Goal: Task Accomplishment & Management: Manage account settings

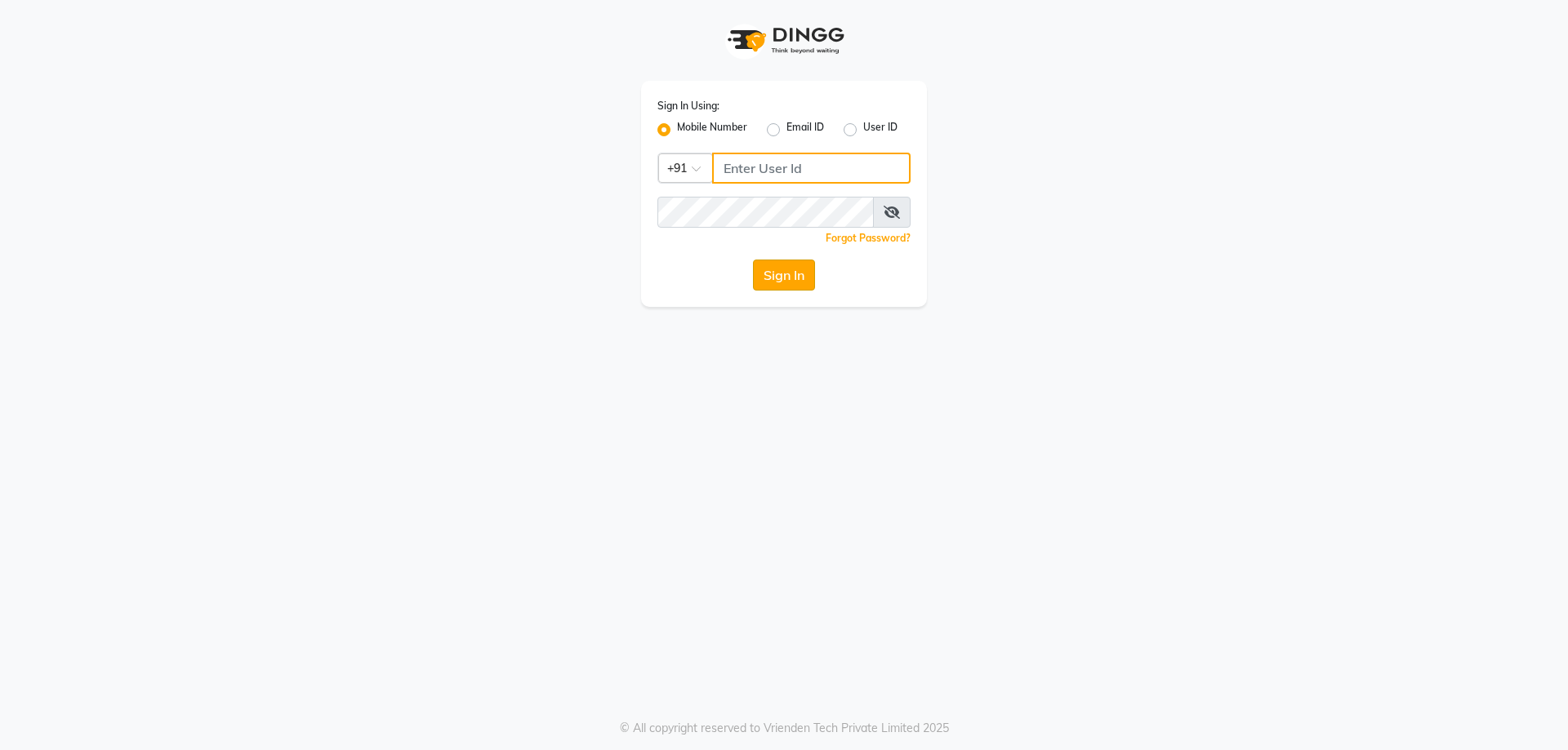
type input "7737730058"
click at [784, 274] on button "Sign In" at bounding box center [784, 275] width 62 height 31
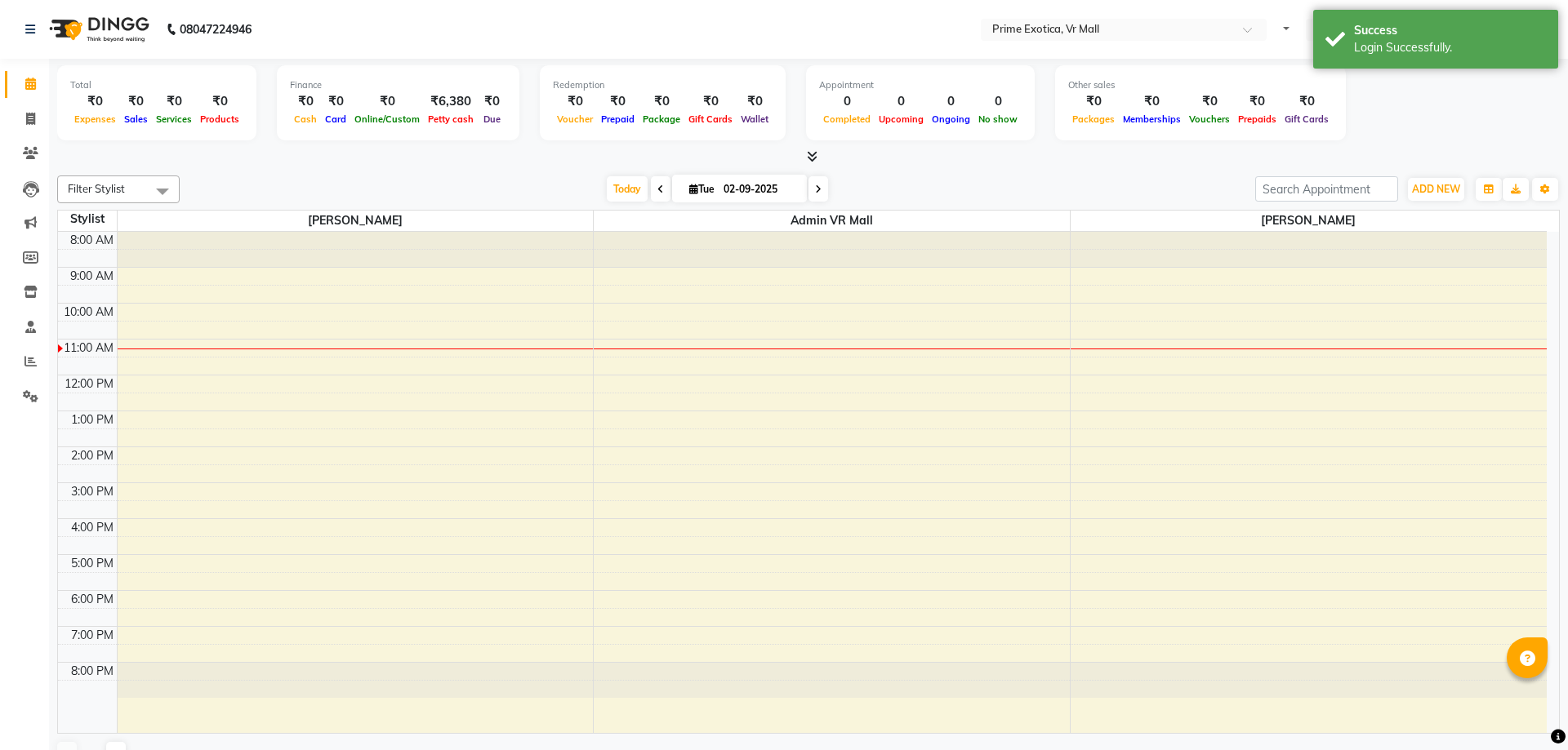
select select "en"
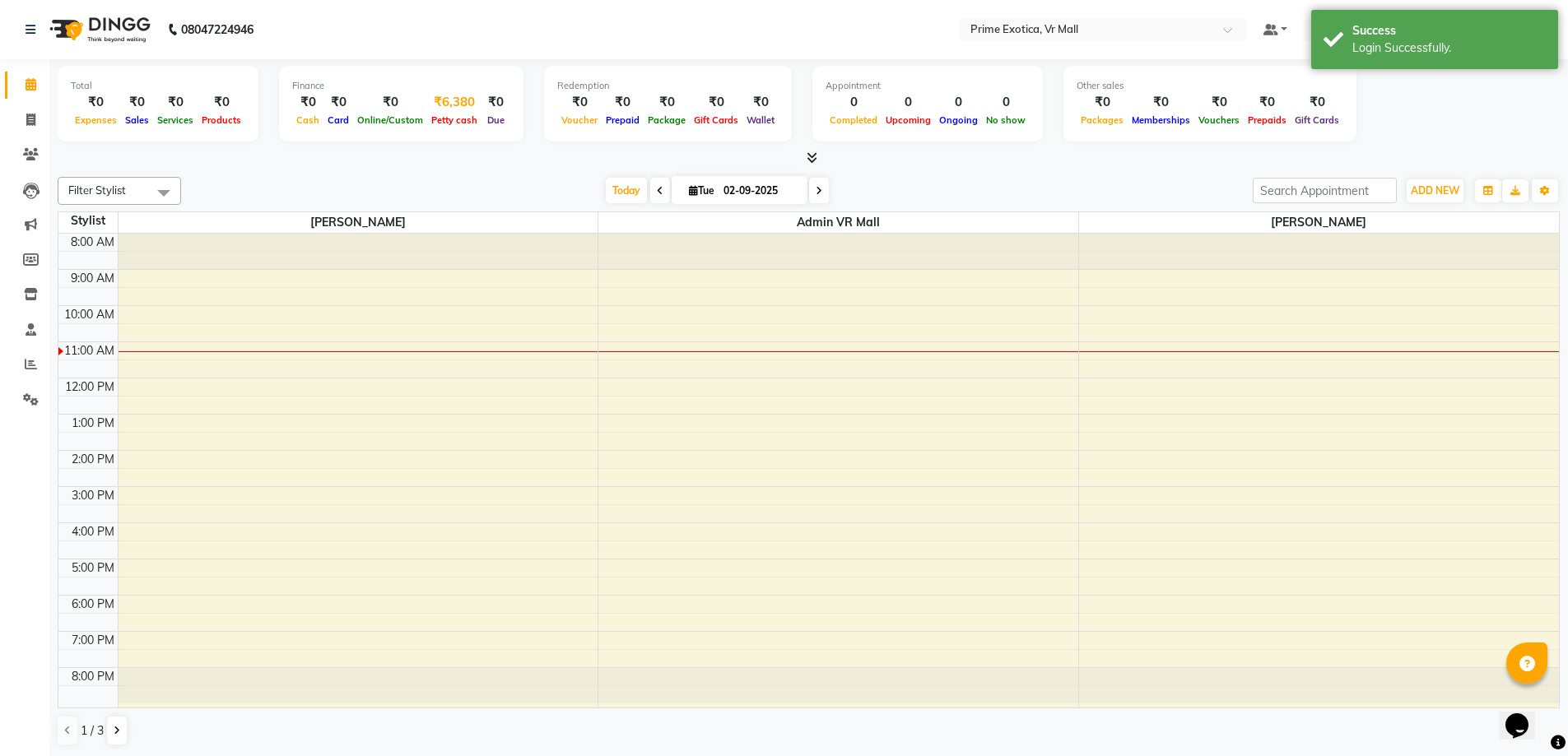
click at [455, 102] on div "₹6,380" at bounding box center [454, 103] width 54 height 19
select select "5063"
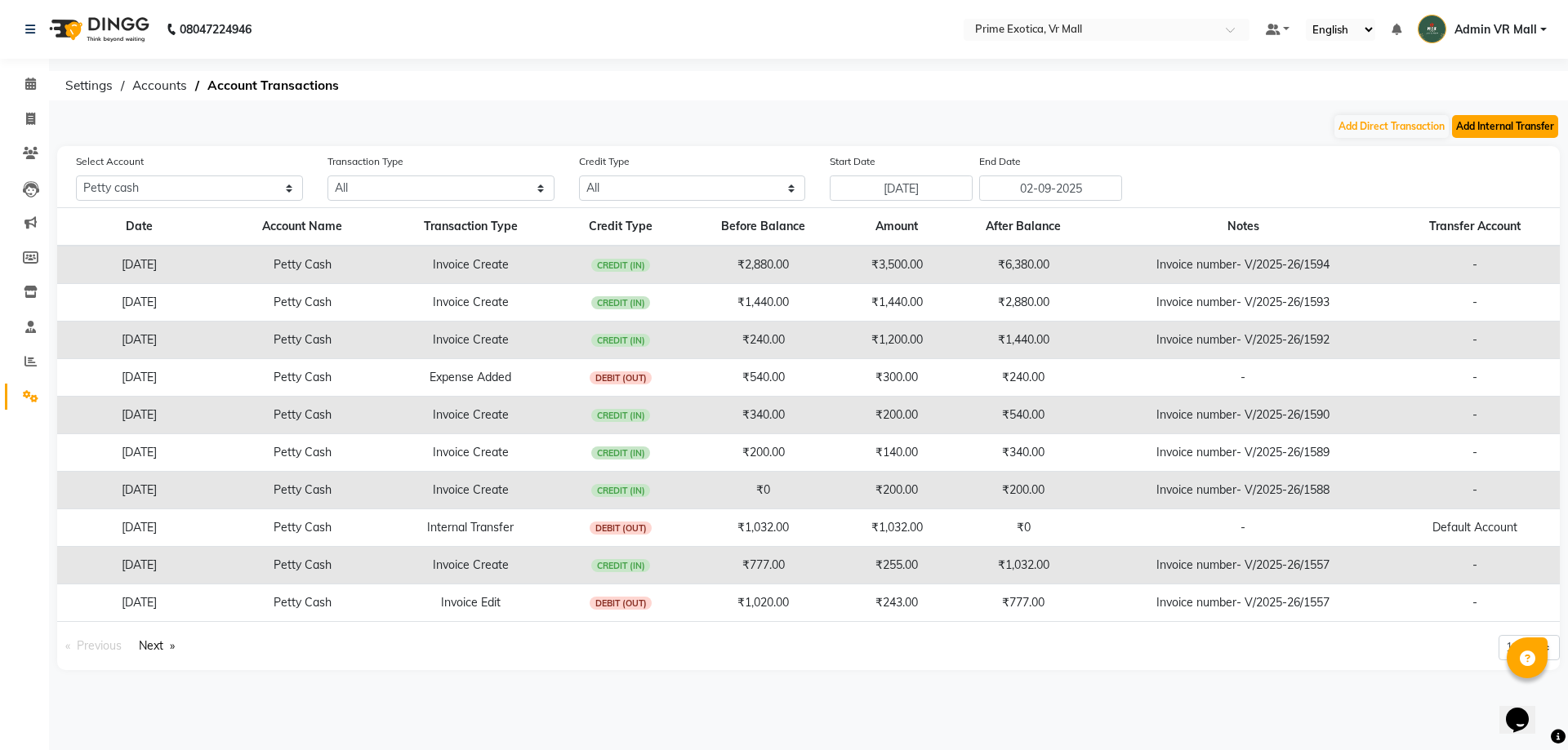
click at [1495, 125] on button "Add Internal Transfer" at bounding box center [1504, 126] width 106 height 23
select select "internal transfer"
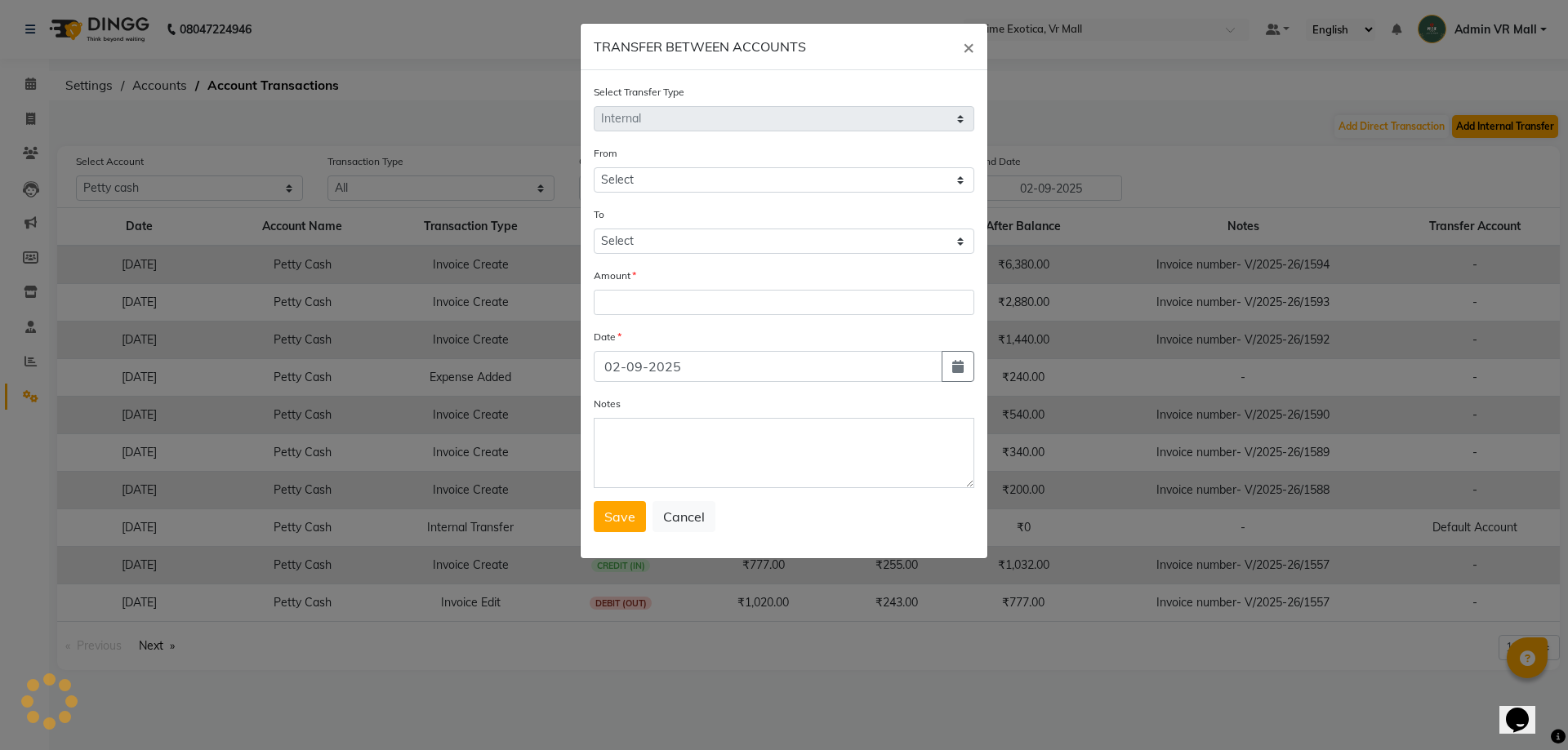
select select "5063"
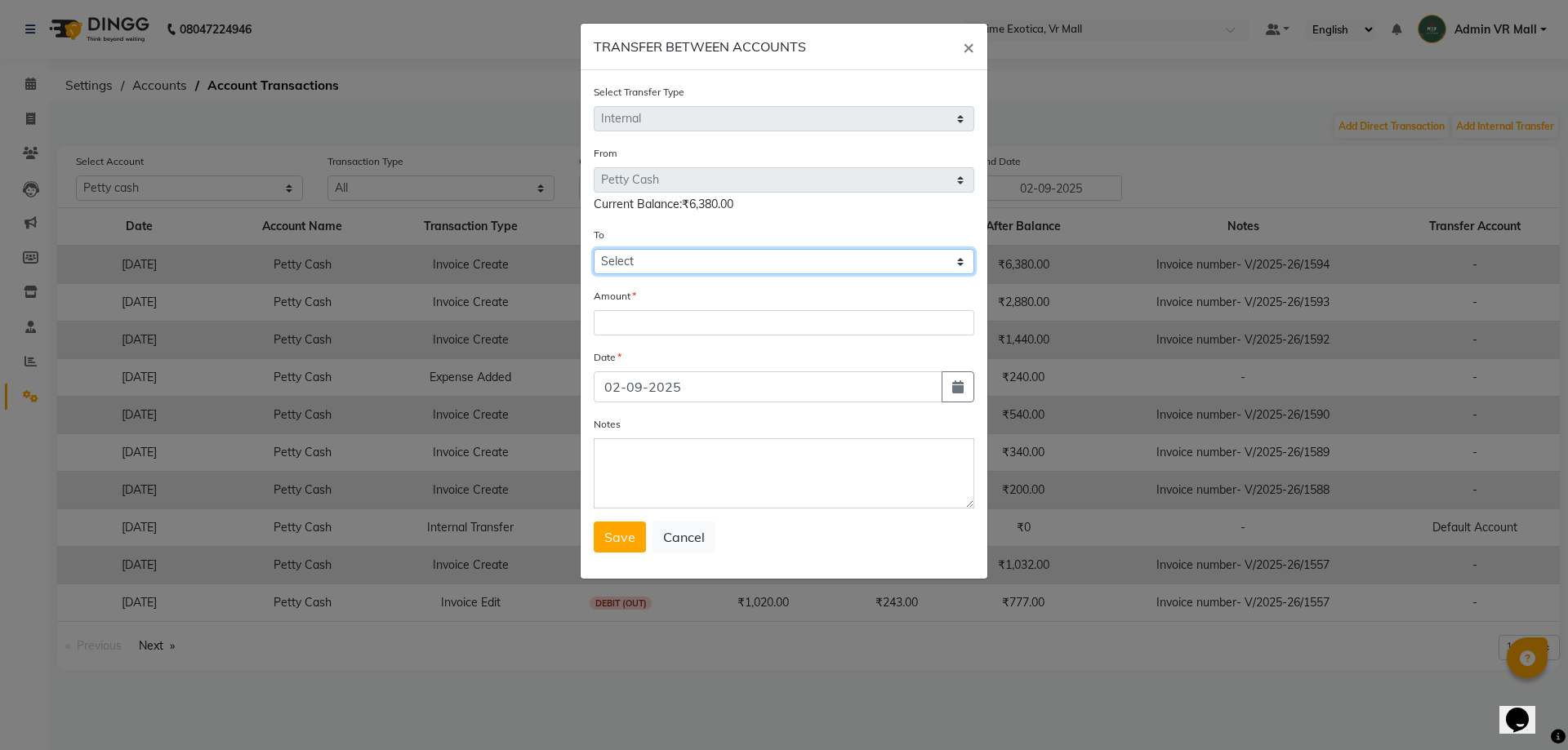
click at [685, 249] on select "Select [PERSON_NAME] Cash Default Account" at bounding box center [784, 262] width 380 height 25
select select "5064"
click at [594, 249] on select "Select [PERSON_NAME] Cash Default Account" at bounding box center [784, 262] width 380 height 25
click at [653, 310] on div "Amount" at bounding box center [784, 311] width 380 height 48
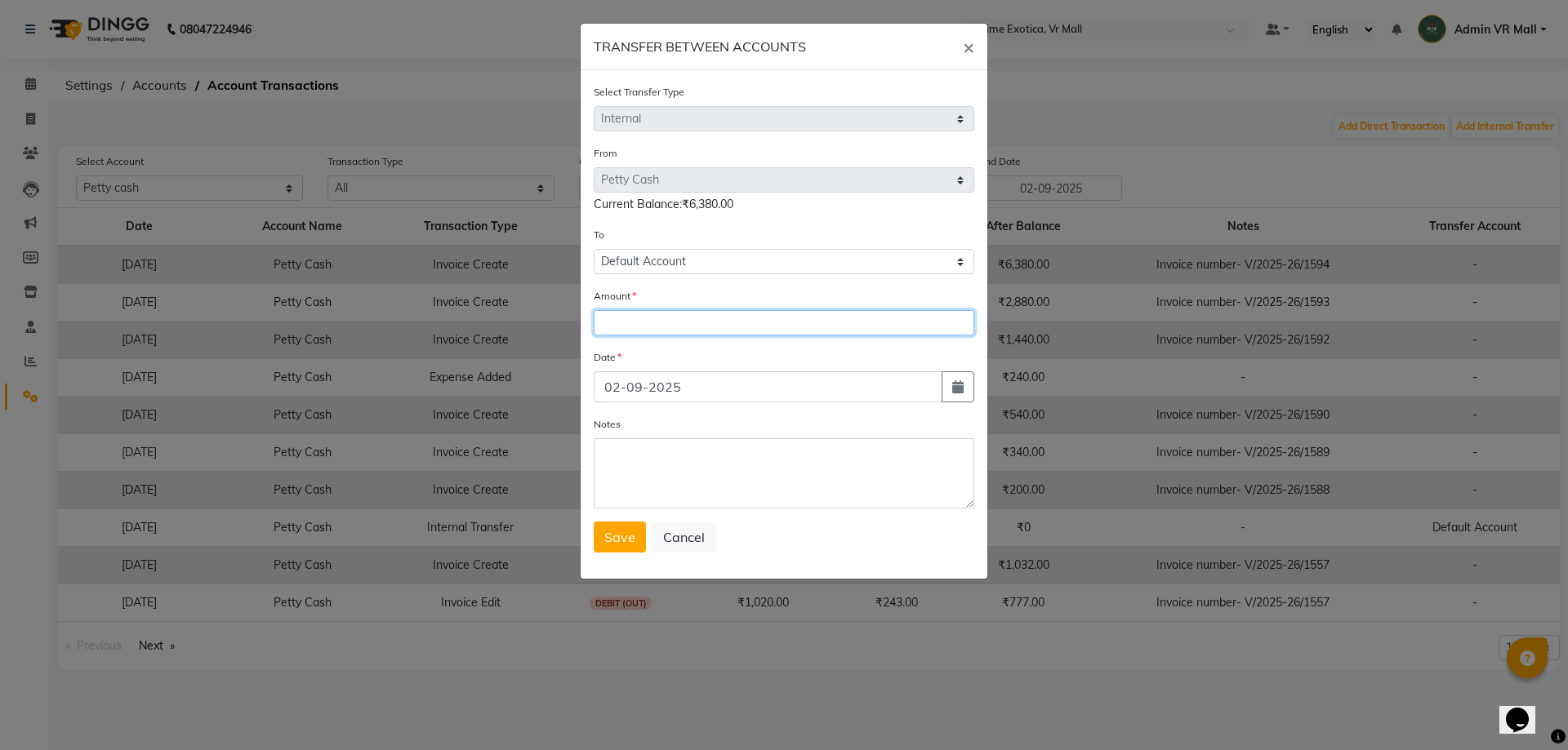
click at [661, 329] on input "number" at bounding box center [784, 323] width 380 height 25
type input "6380"
click at [620, 534] on span "Save" at bounding box center [619, 538] width 31 height 16
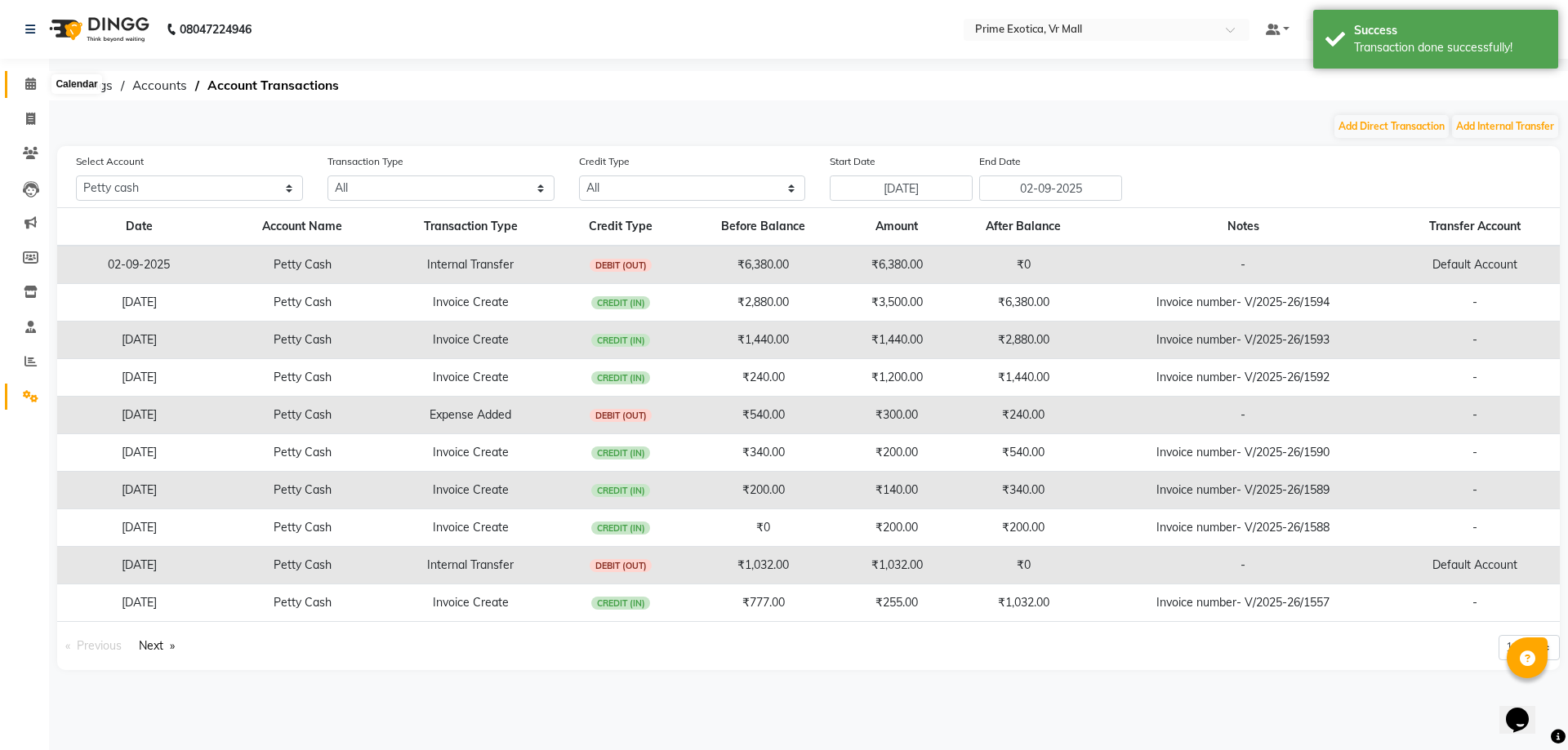
click at [35, 83] on icon at bounding box center [31, 83] width 11 height 12
